Goal: Task Accomplishment & Management: Complete application form

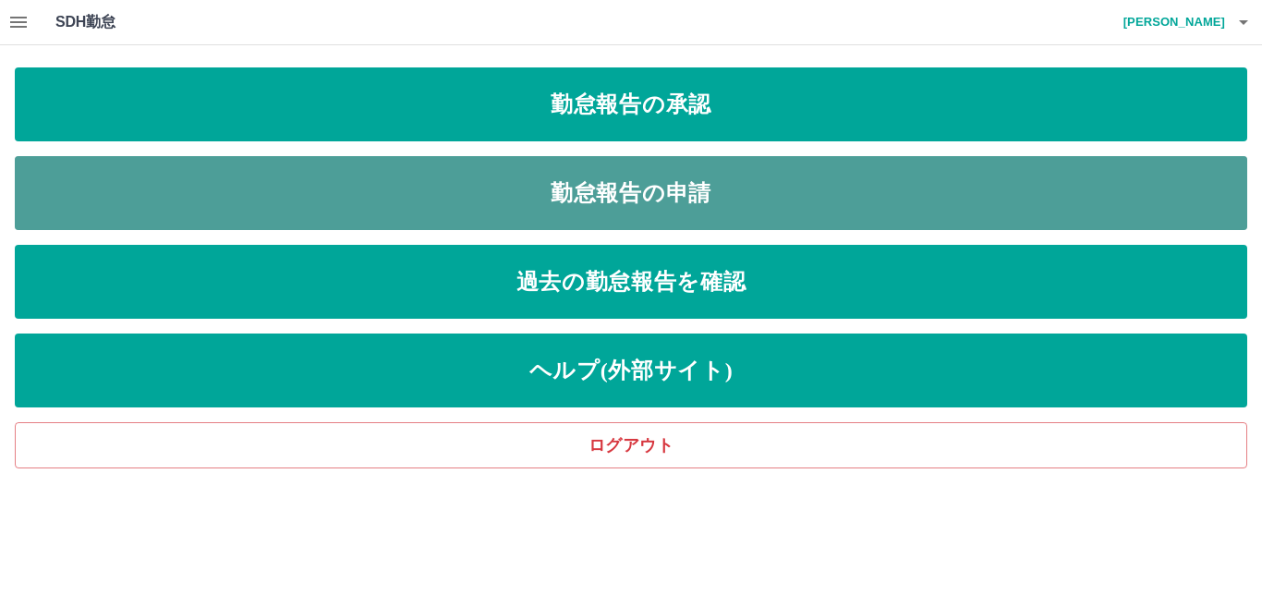
click at [553, 197] on link "勤怠報告の申請" at bounding box center [631, 193] width 1232 height 74
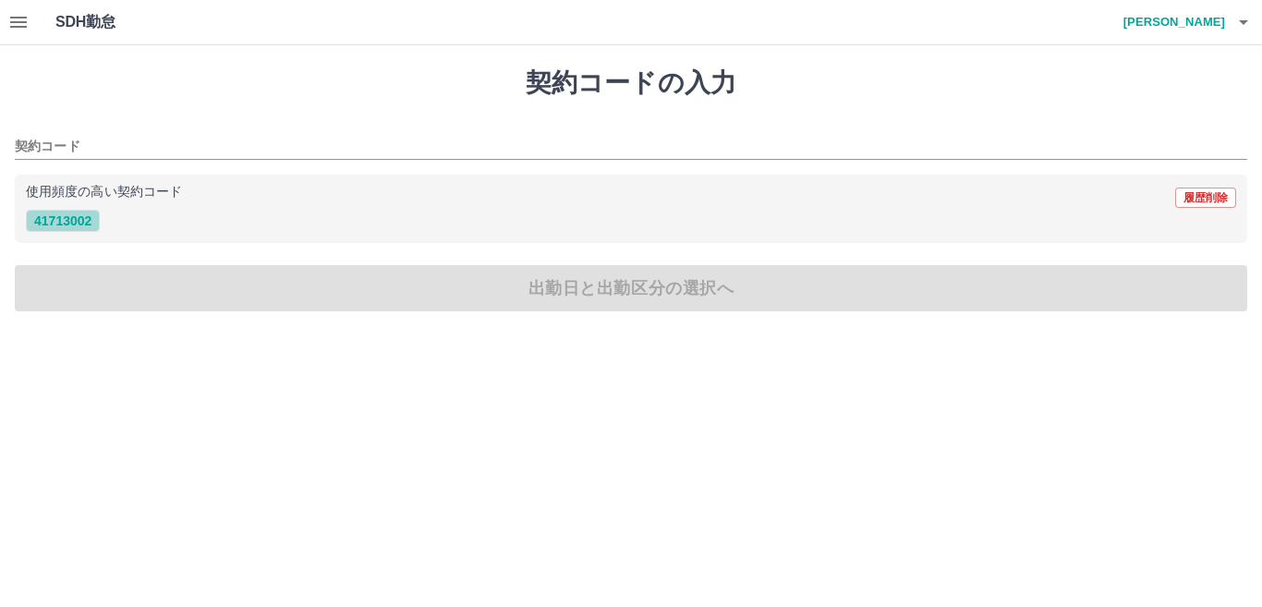
click at [88, 218] on button "41713002" at bounding box center [63, 221] width 74 height 22
type input "********"
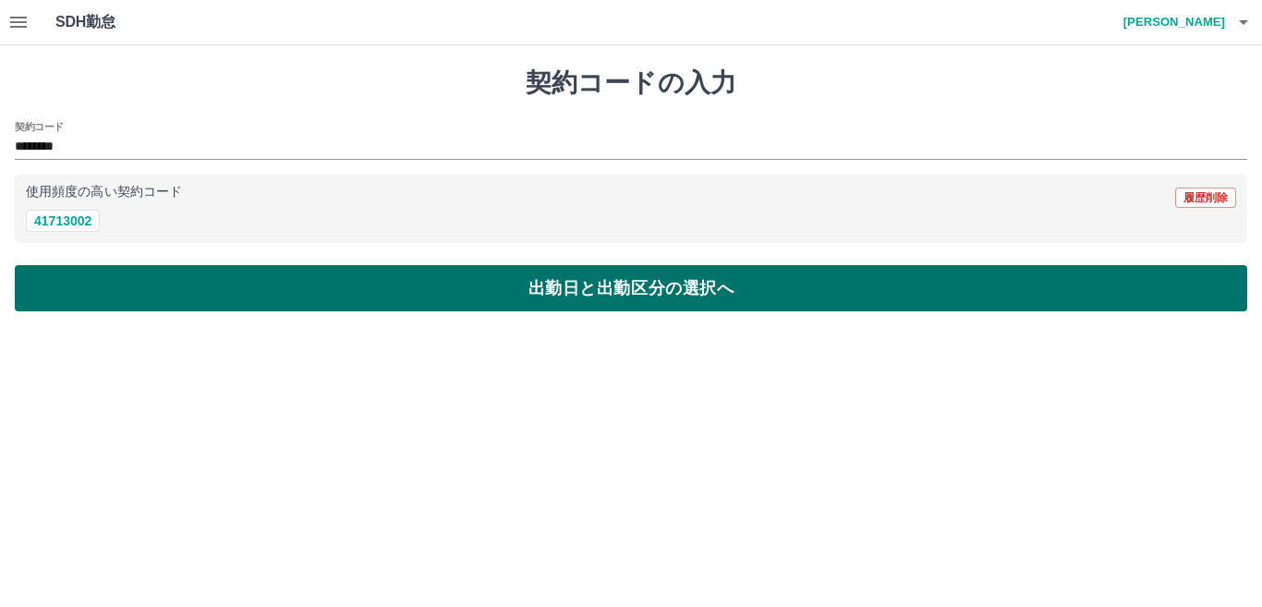
click at [230, 284] on button "出勤日と出勤区分の選択へ" at bounding box center [631, 288] width 1232 height 46
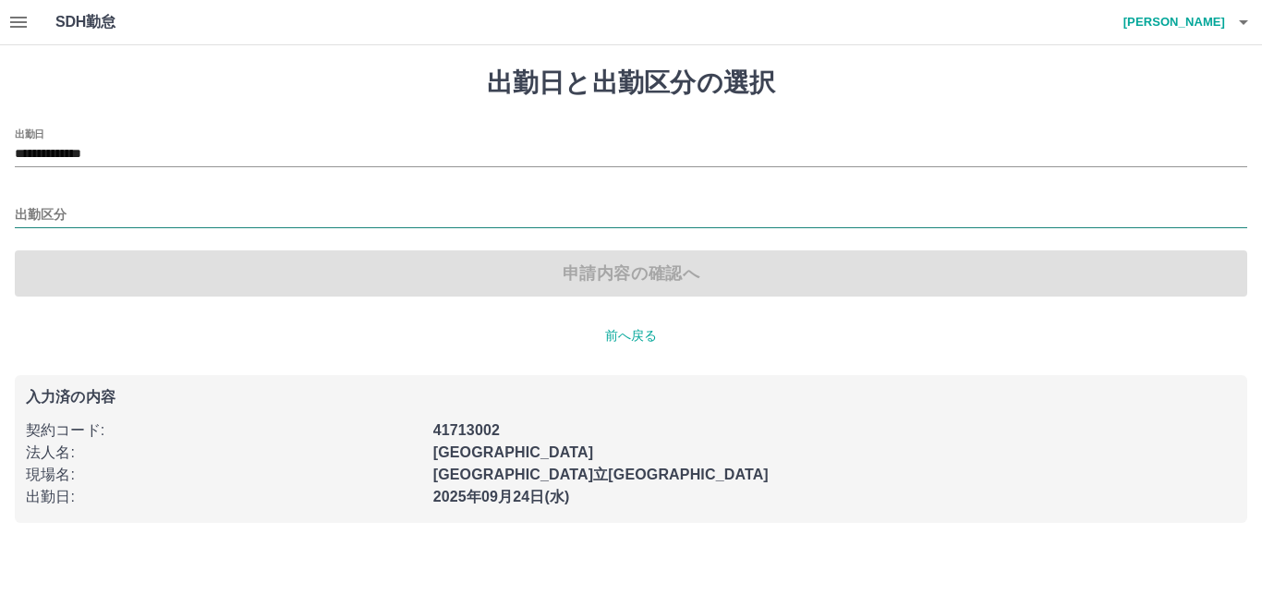
click at [92, 209] on input "出勤区分" at bounding box center [631, 215] width 1232 height 23
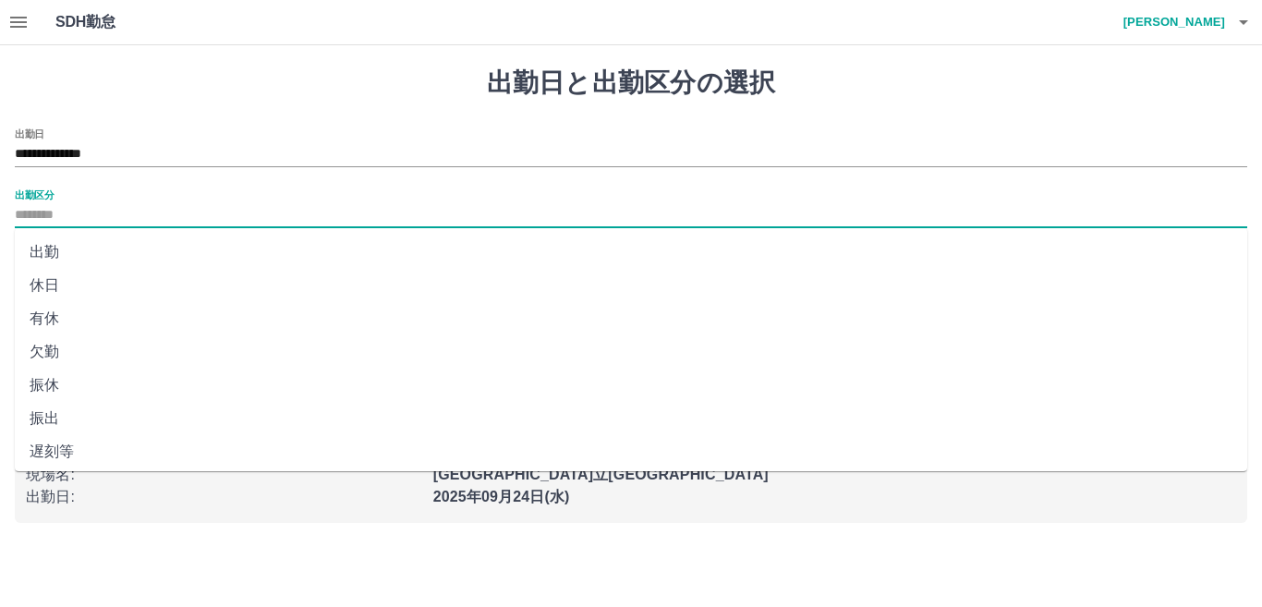
click at [103, 244] on li "出勤" at bounding box center [631, 252] width 1232 height 33
type input "**"
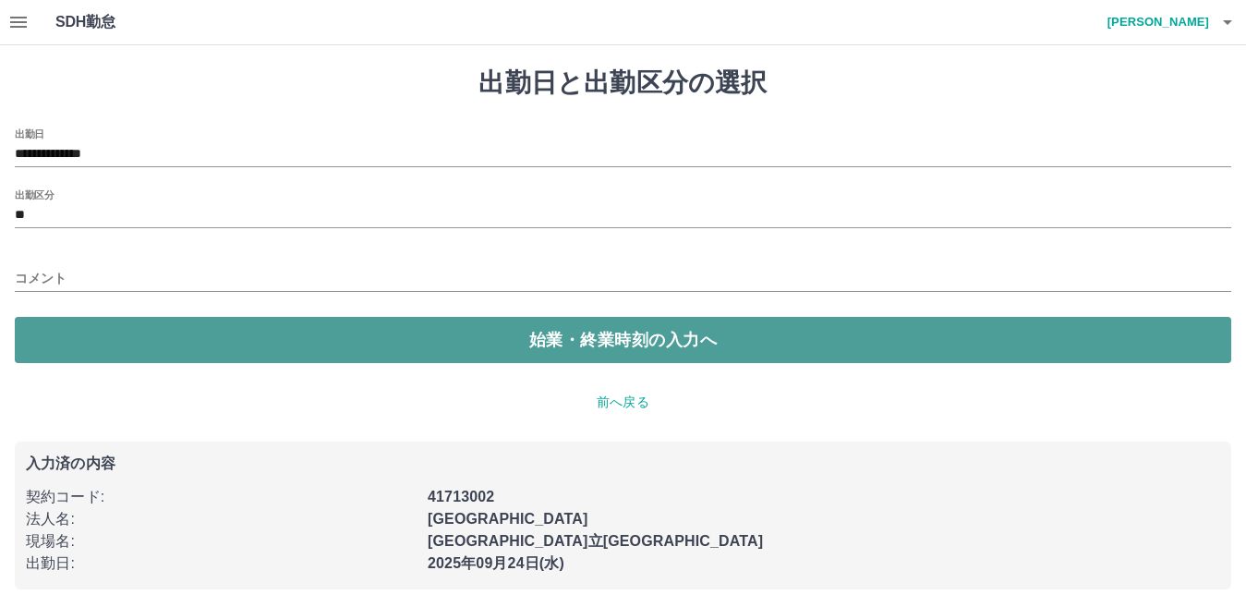
click at [131, 322] on button "始業・終業時刻の入力へ" at bounding box center [623, 340] width 1217 height 46
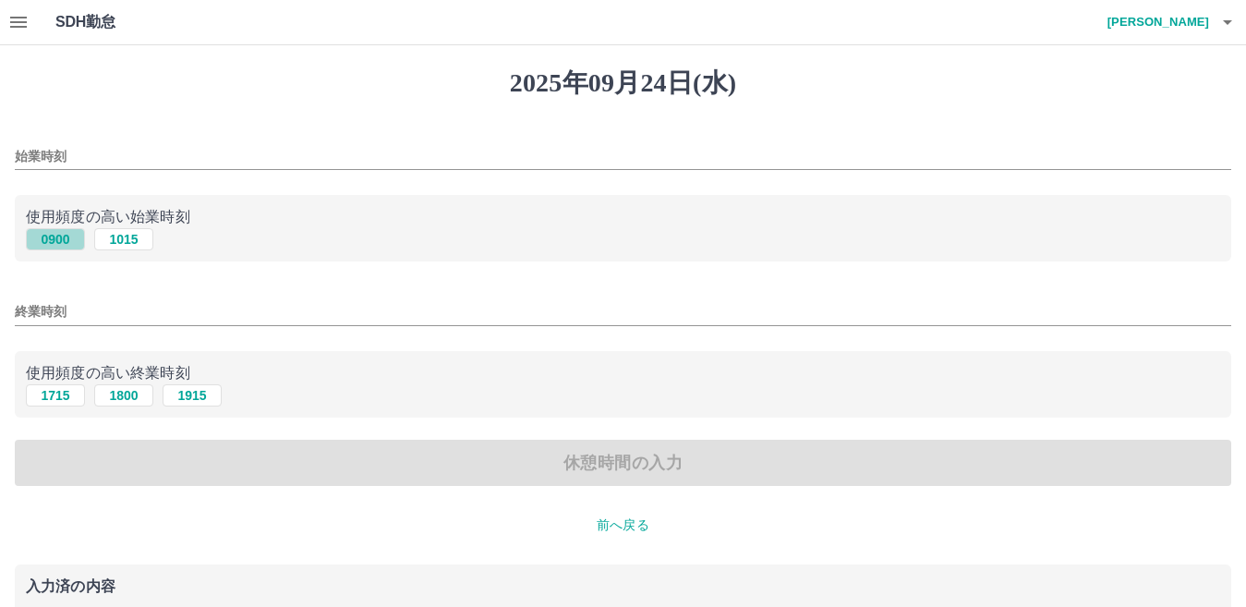
click at [56, 236] on button "0900" at bounding box center [55, 239] width 59 height 22
type input "****"
click at [131, 397] on button "1800" at bounding box center [123, 395] width 59 height 22
type input "****"
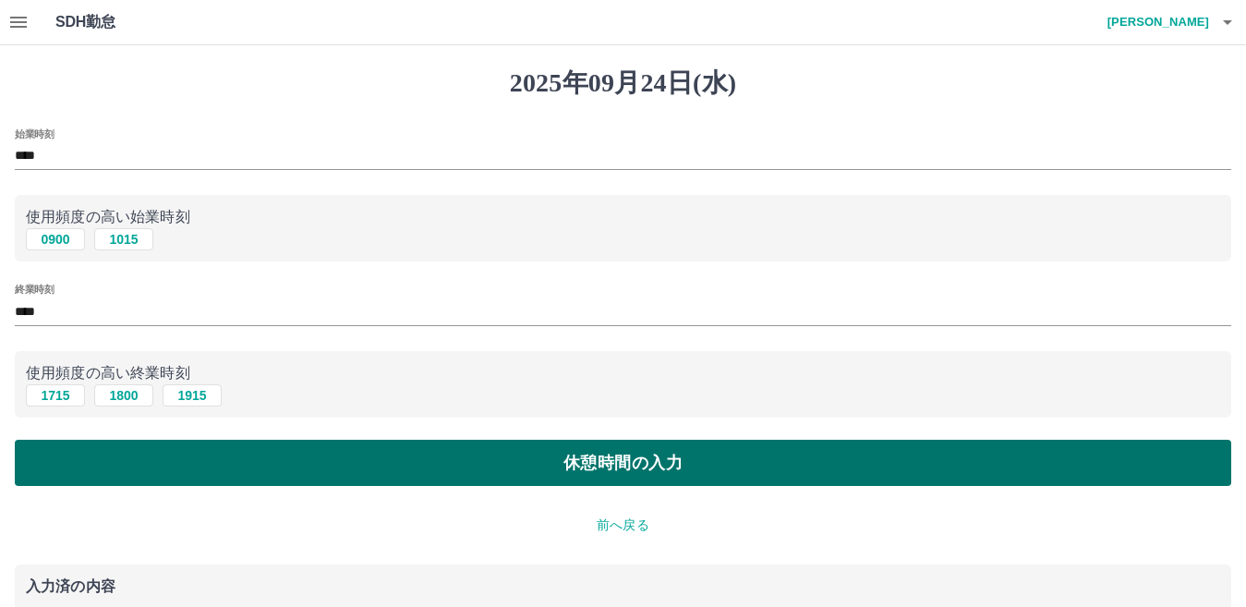
click at [189, 462] on button "休憩時間の入力" at bounding box center [623, 463] width 1217 height 46
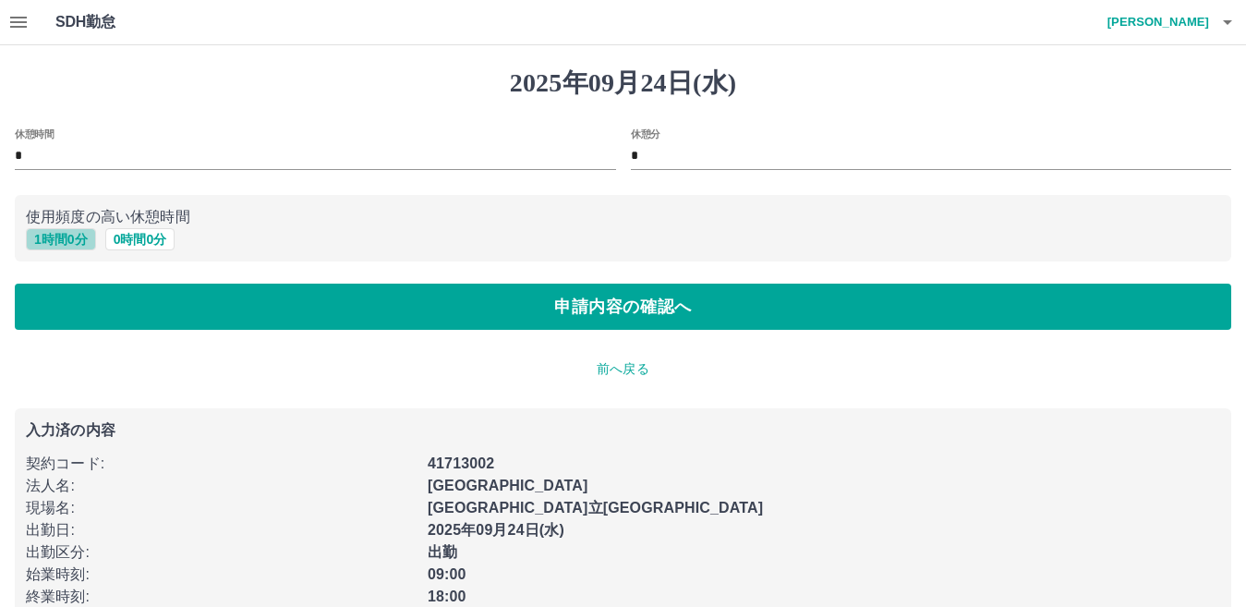
click at [76, 236] on button "1 時間 0 分" at bounding box center [61, 239] width 70 height 22
type input "*"
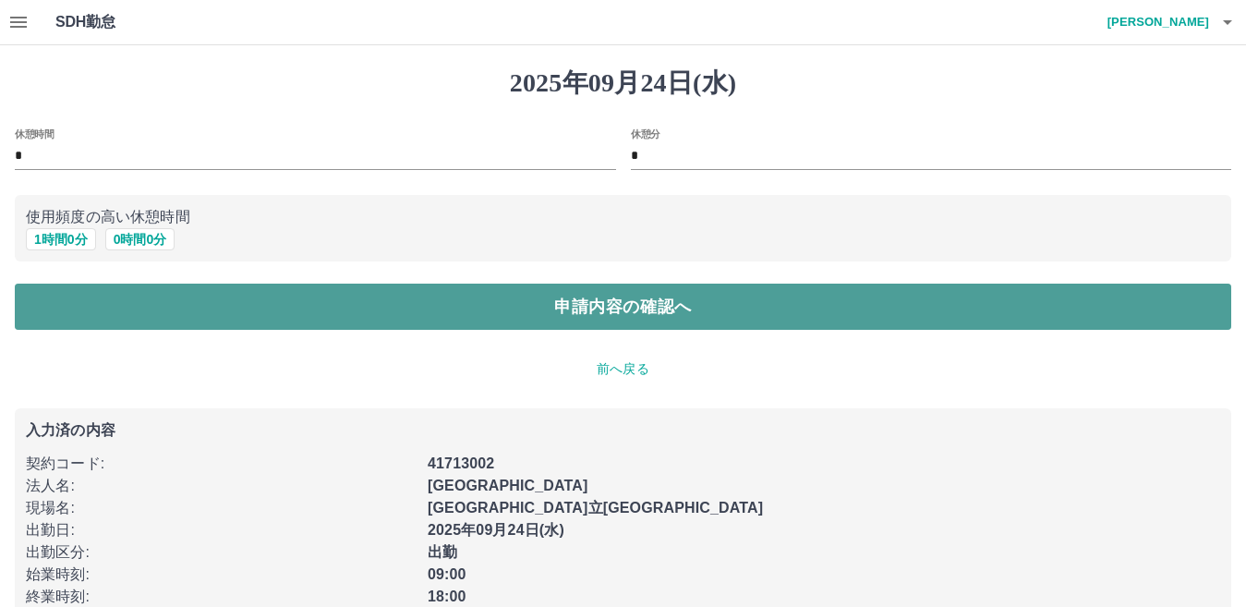
click at [109, 311] on button "申請内容の確認へ" at bounding box center [623, 307] width 1217 height 46
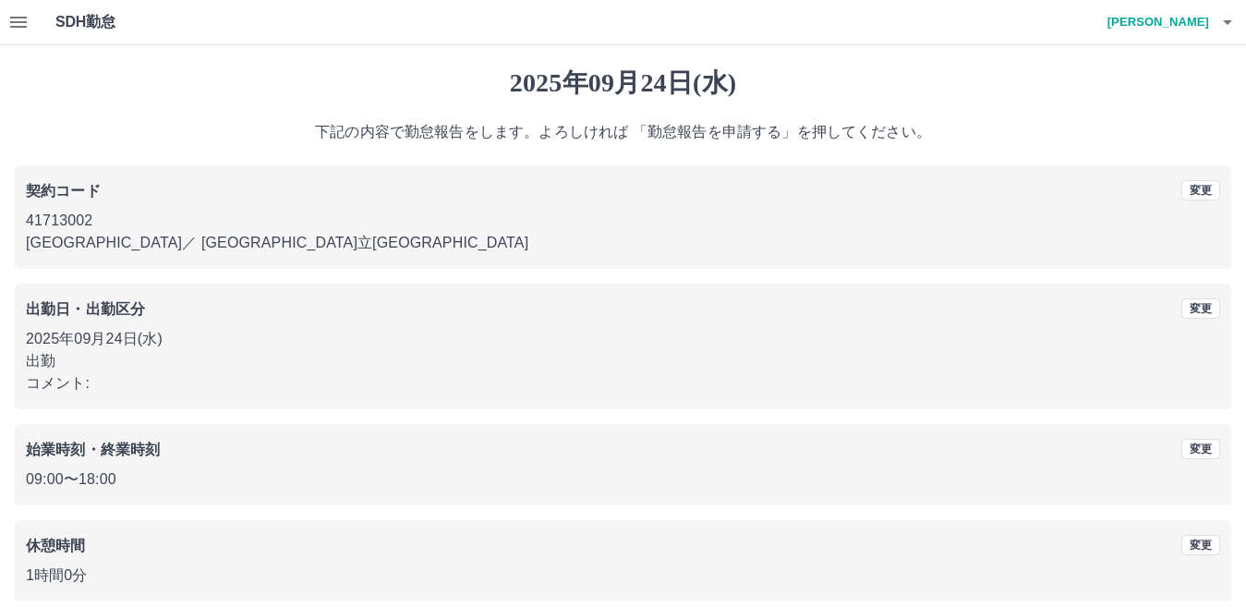
scroll to position [85, 0]
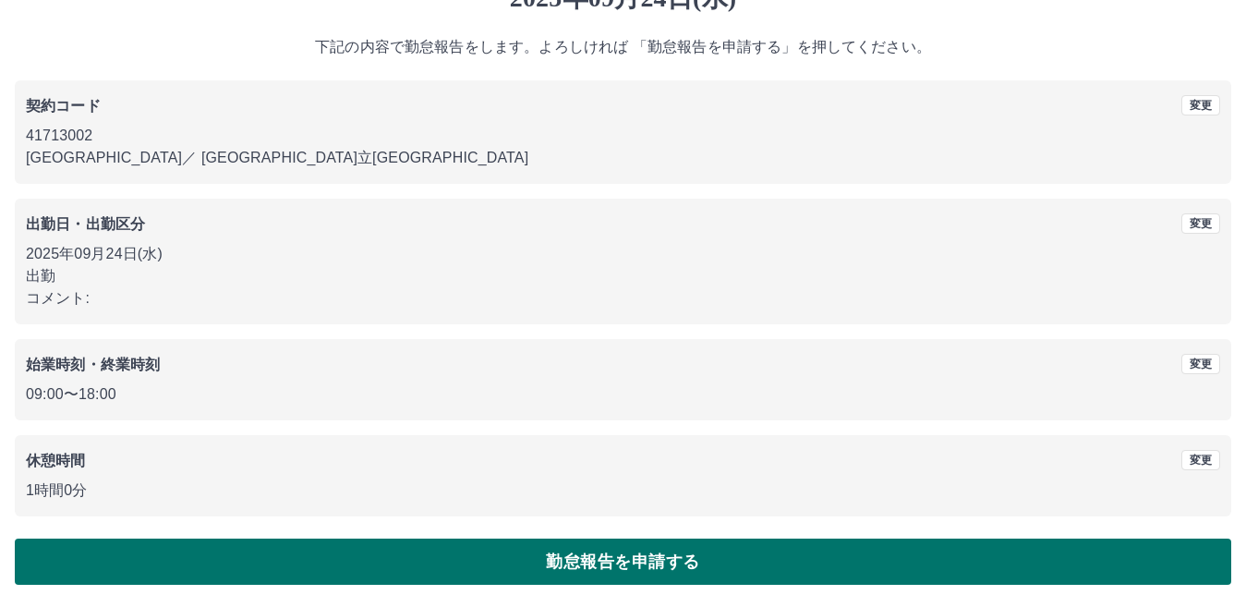
click at [451, 551] on button "勤怠報告を申請する" at bounding box center [623, 562] width 1217 height 46
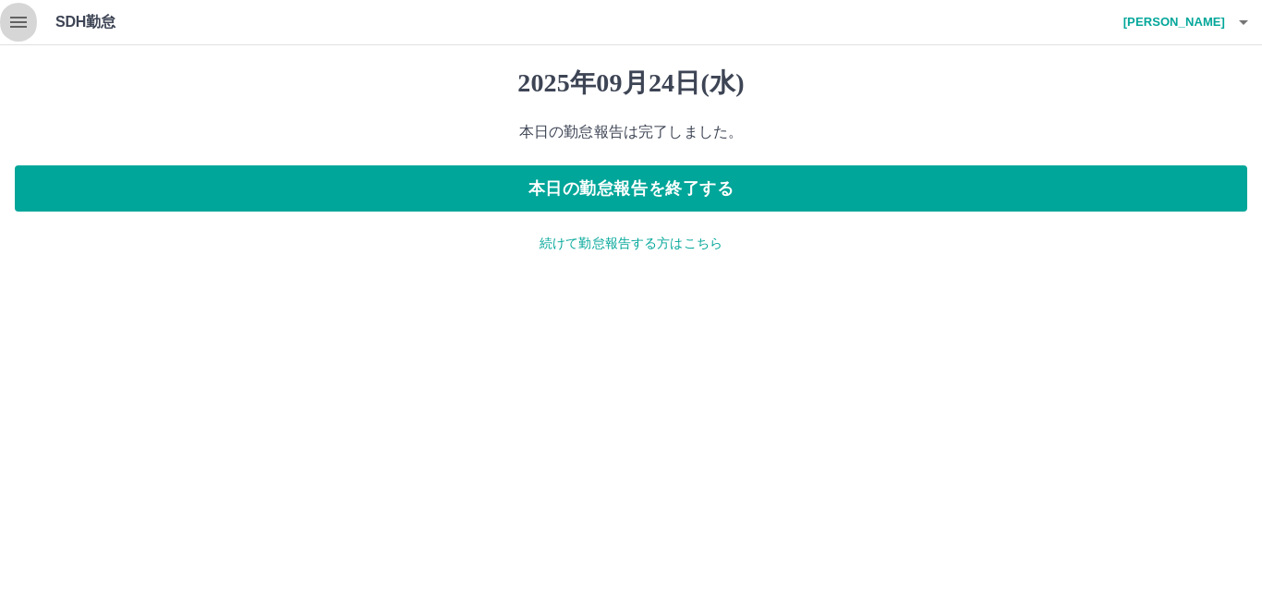
click at [18, 30] on icon "button" at bounding box center [18, 22] width 22 height 22
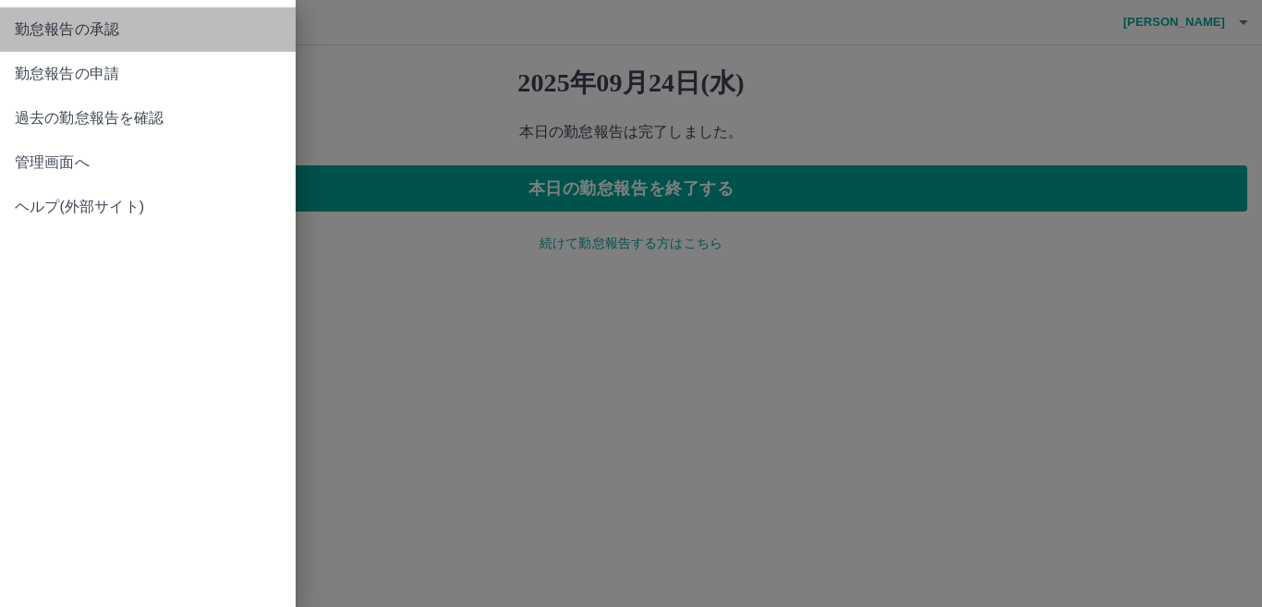
click at [64, 42] on link "勤怠報告の承認" at bounding box center [148, 29] width 296 height 44
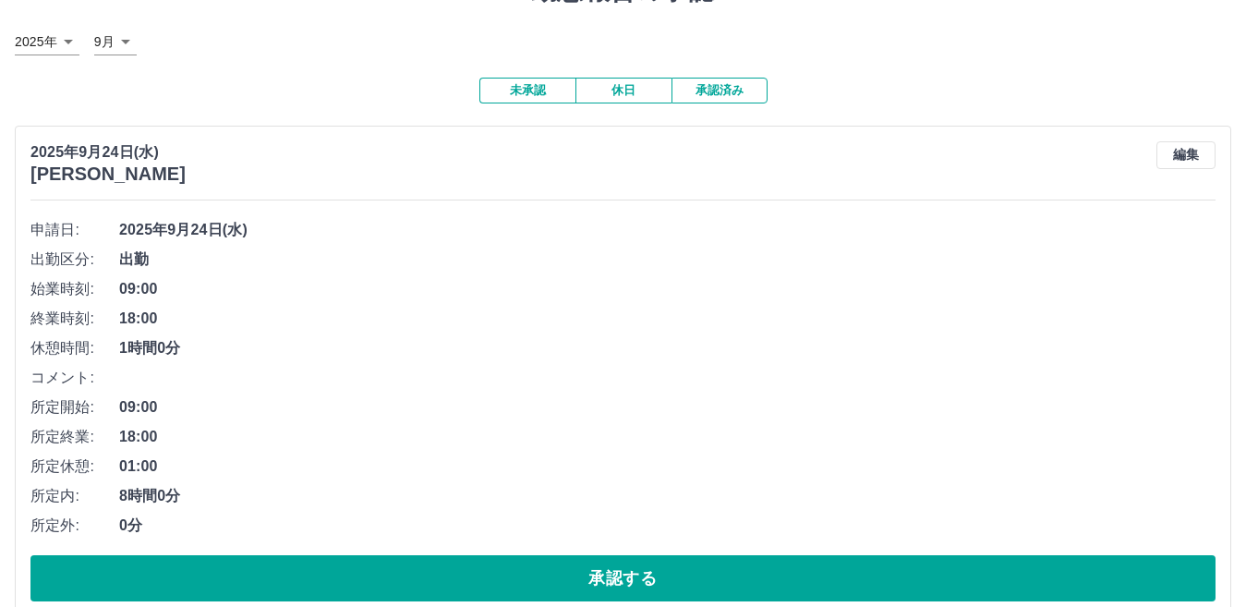
scroll to position [185, 0]
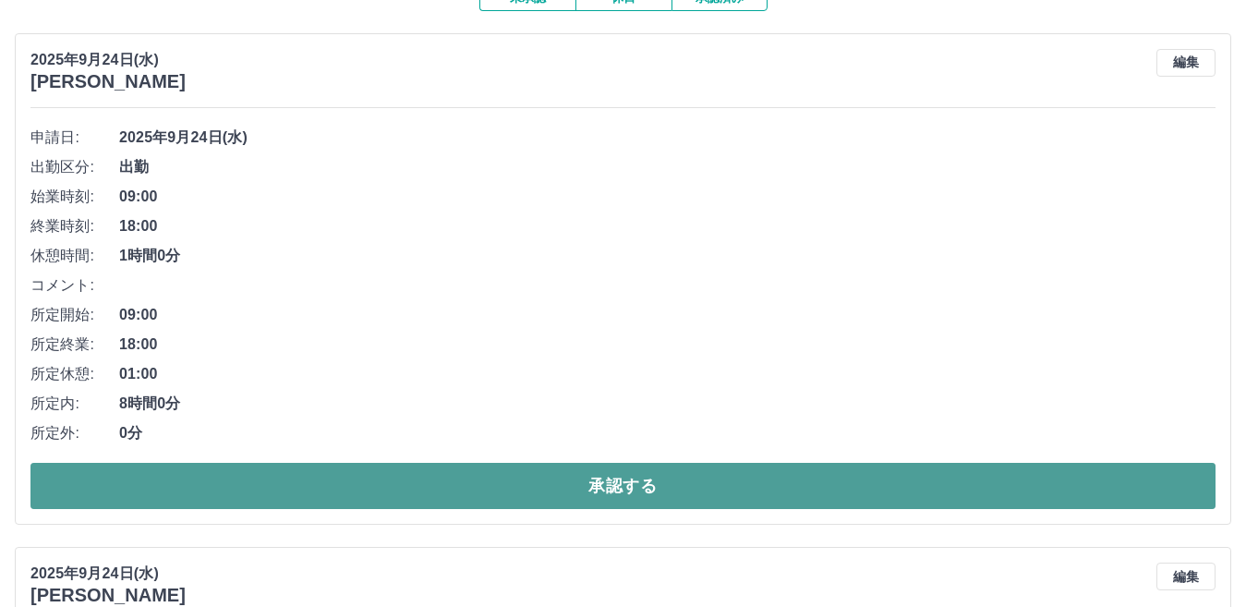
click at [480, 468] on button "承認する" at bounding box center [622, 486] width 1185 height 46
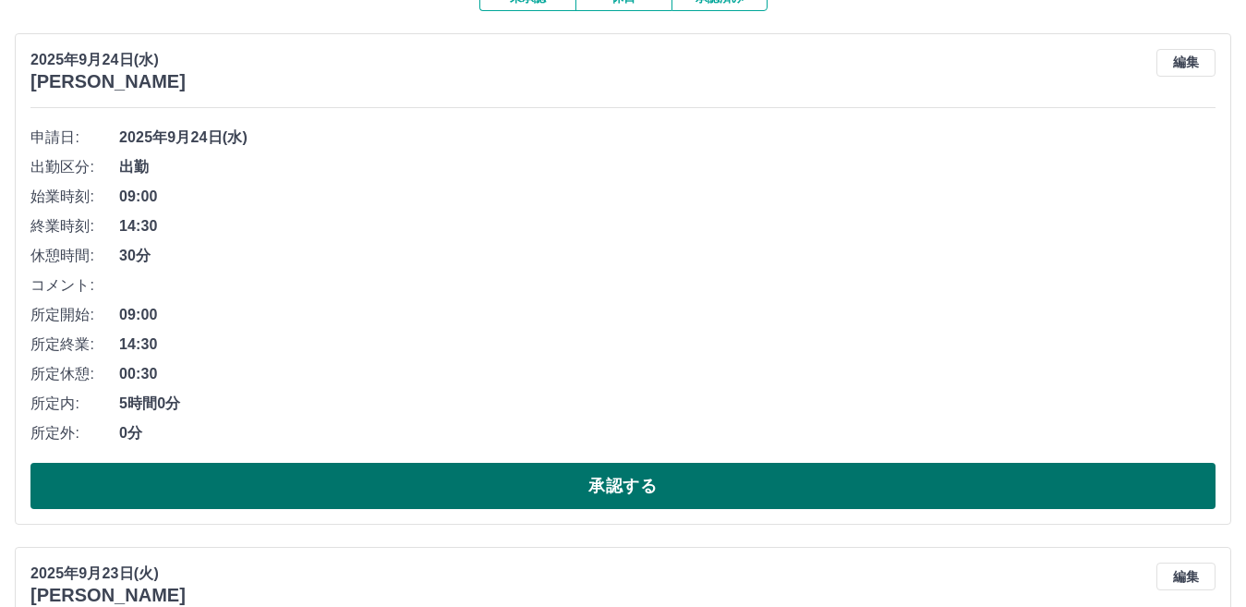
click at [498, 483] on button "承認する" at bounding box center [622, 486] width 1185 height 46
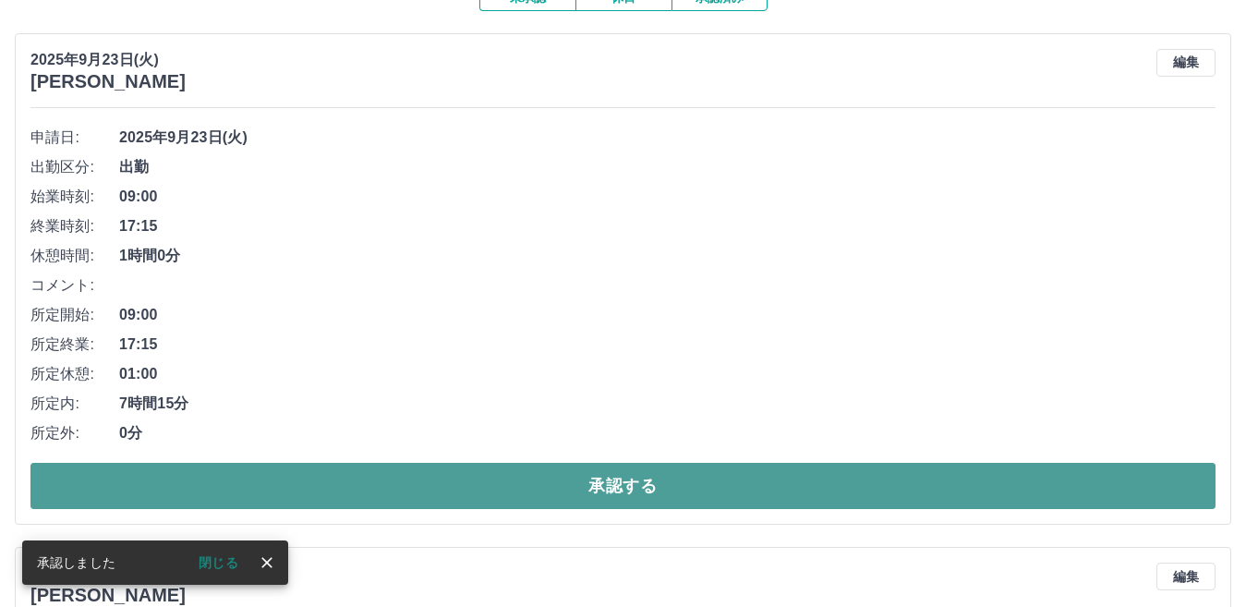
click at [498, 479] on button "承認する" at bounding box center [622, 486] width 1185 height 46
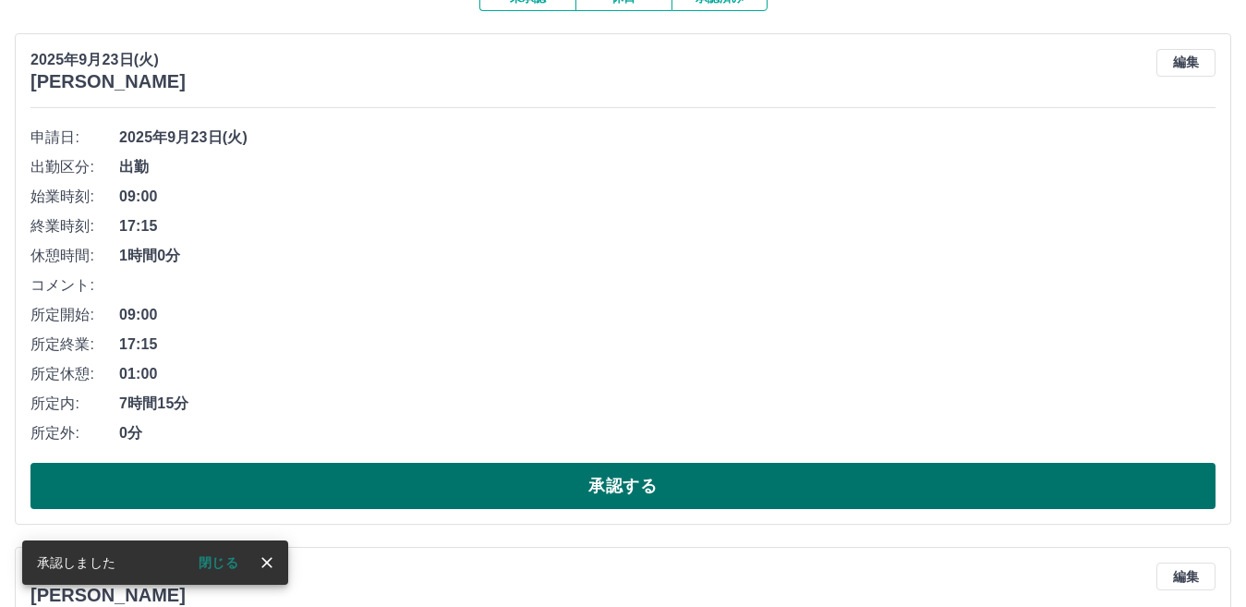
click at [499, 476] on button "承認する" at bounding box center [622, 486] width 1185 height 46
click at [499, 480] on button "承認する" at bounding box center [622, 486] width 1185 height 46
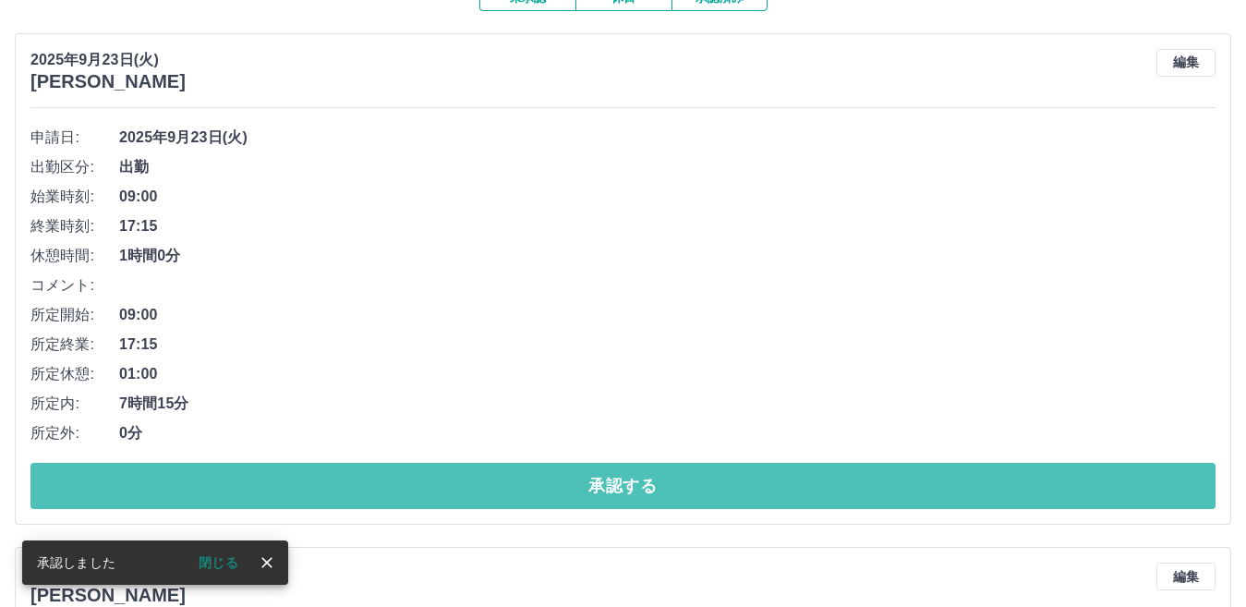
click at [492, 477] on button "承認する" at bounding box center [622, 486] width 1185 height 46
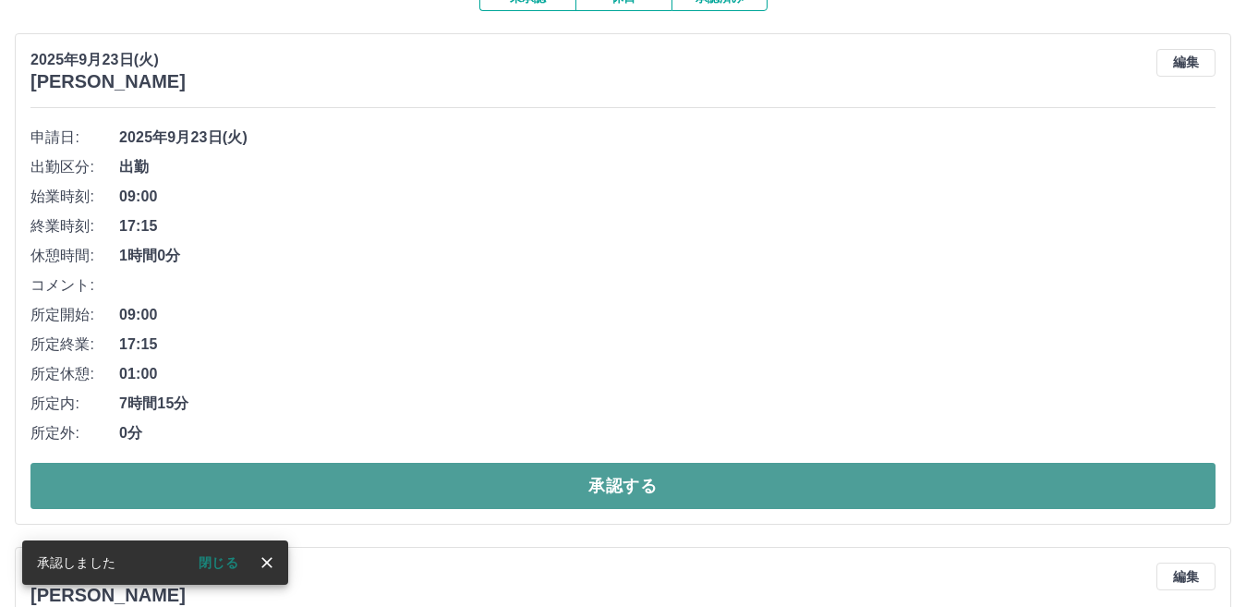
click at [491, 486] on button "承認する" at bounding box center [622, 486] width 1185 height 46
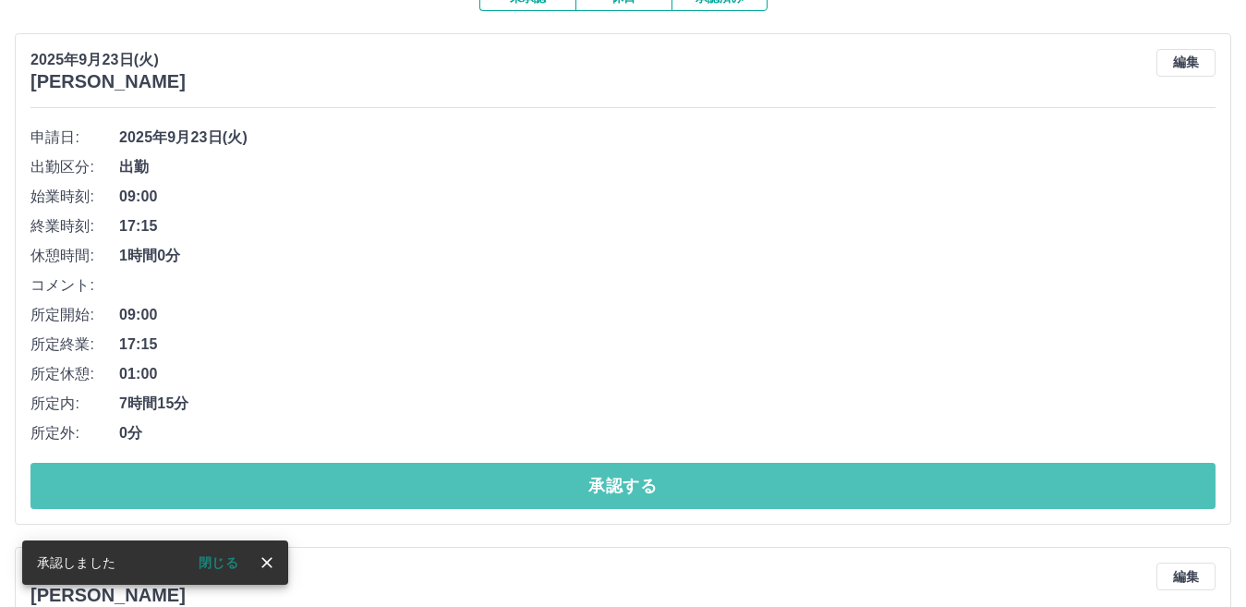
click at [491, 486] on button "承認する" at bounding box center [622, 486] width 1185 height 46
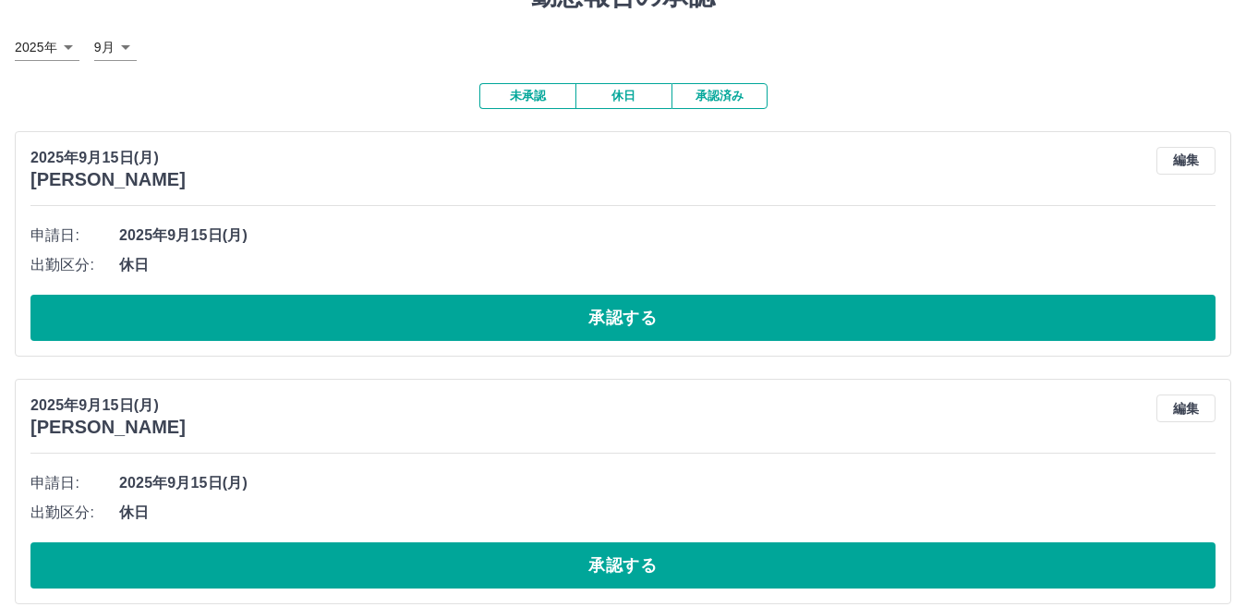
scroll to position [0, 0]
